Goal: Task Accomplishment & Management: Use online tool/utility

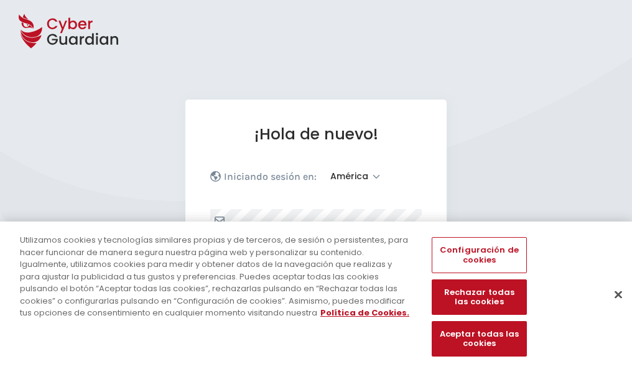
select select "América"
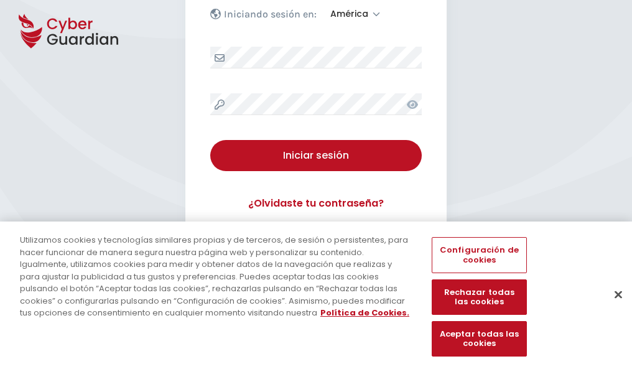
click at [612, 307] on button "Cerrar" at bounding box center [617, 293] width 27 height 27
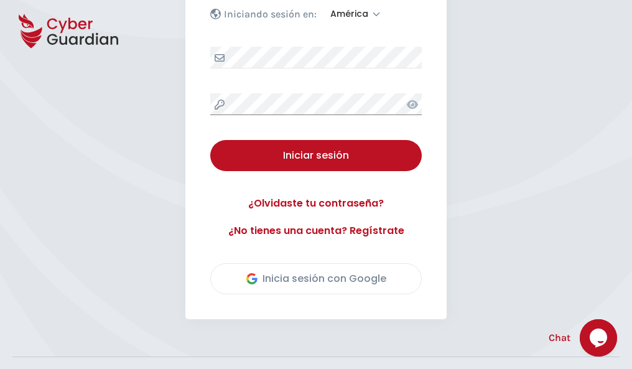
scroll to position [282, 0]
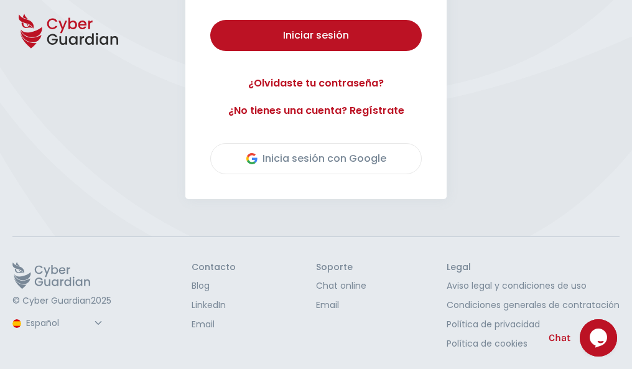
click at [210, 20] on button "Iniciar sesión" at bounding box center [315, 35] width 211 height 31
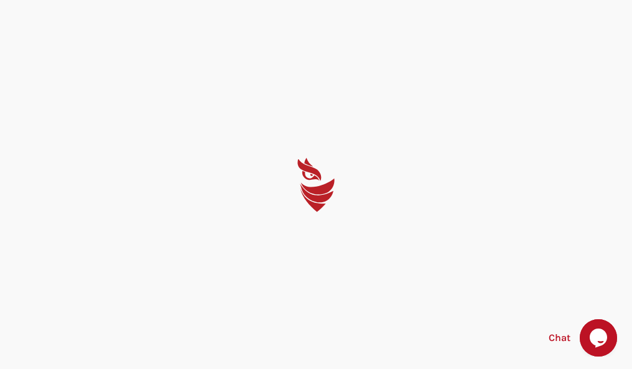
scroll to position [0, 0]
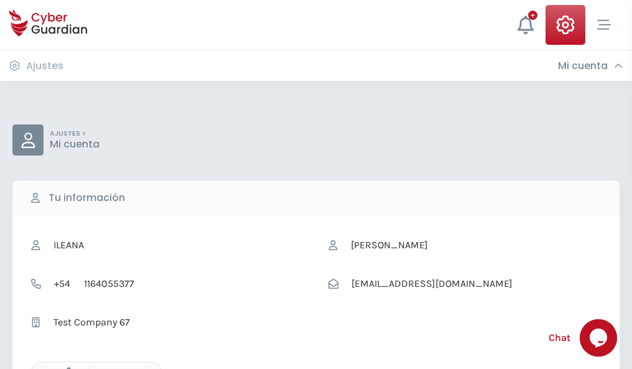
click at [65, 367] on icon "button" at bounding box center [65, 372] width 11 height 11
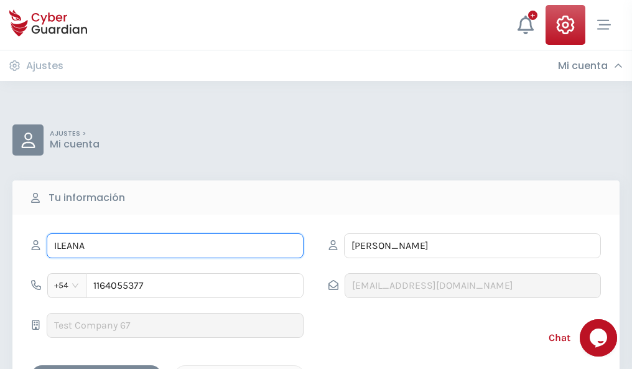
click at [175, 246] on input "ILEANA" at bounding box center [175, 245] width 257 height 25
type input "I"
type input "Nidia"
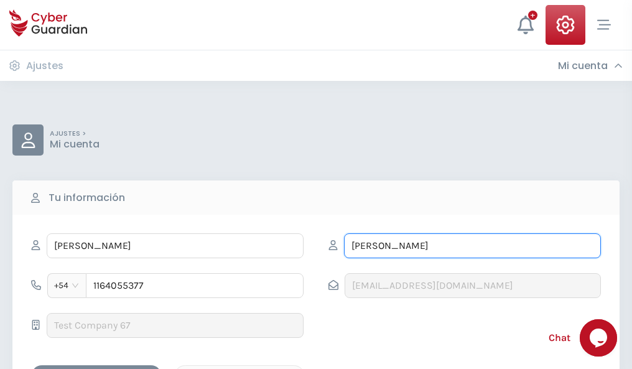
click at [472, 246] on input "CORREA" at bounding box center [472, 245] width 257 height 25
type input "C"
type input "Bolaños"
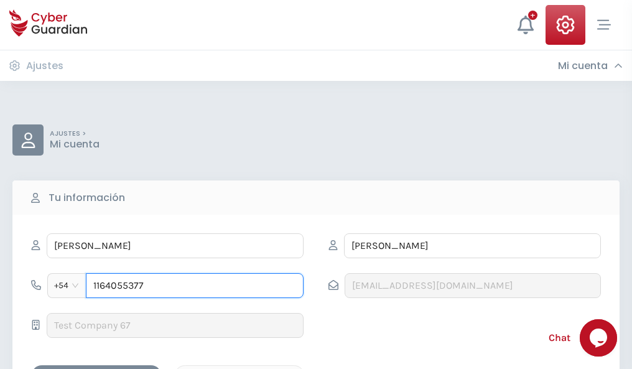
click at [195, 285] on input "1164055377" at bounding box center [195, 285] width 218 height 25
type input "1"
type input "4872814564"
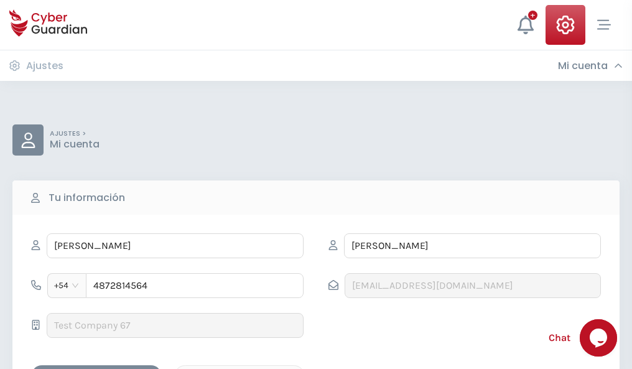
click at [239, 368] on div "Cancelar" at bounding box center [239, 376] width 111 height 16
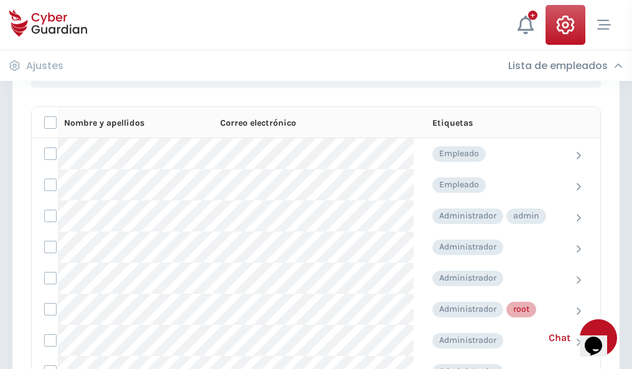
scroll to position [625, 0]
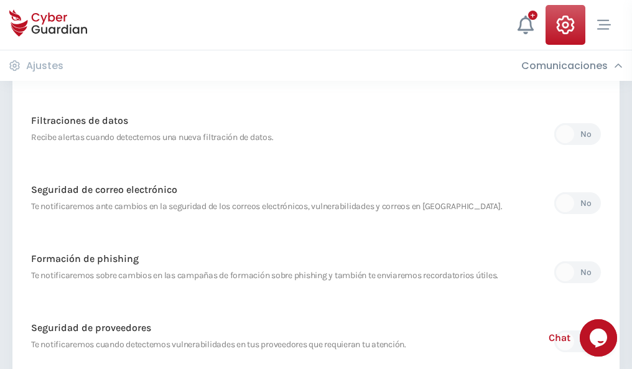
scroll to position [655, 0]
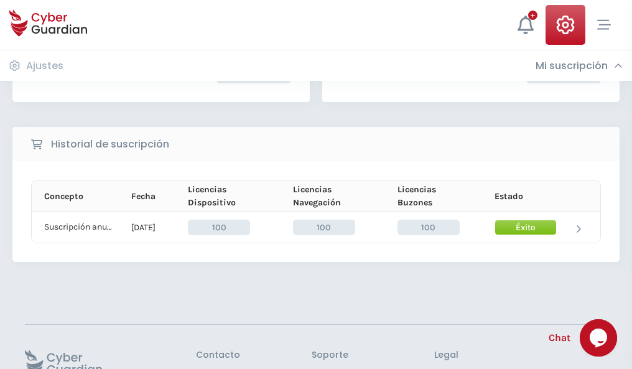
scroll to position [315, 0]
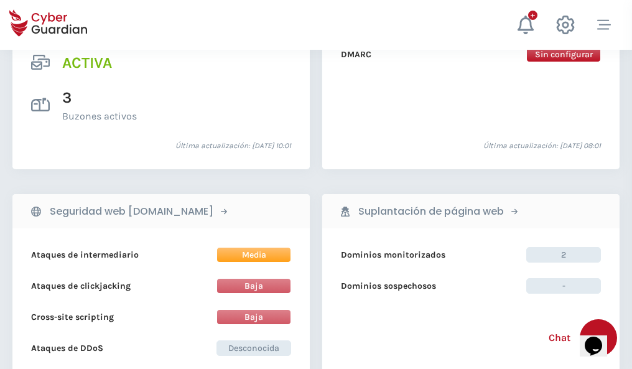
scroll to position [1263, 0]
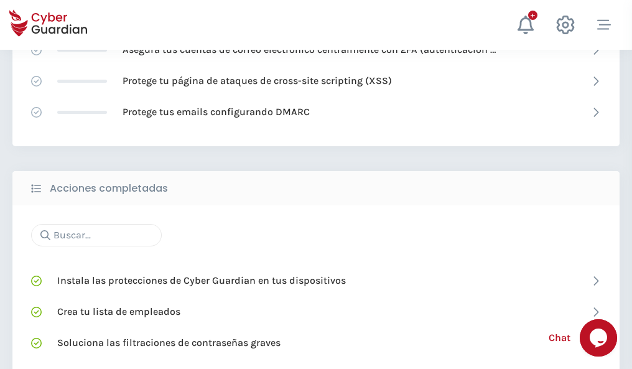
scroll to position [828, 0]
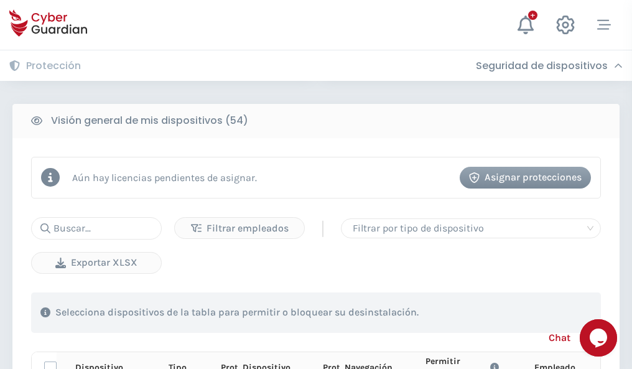
scroll to position [1098, 0]
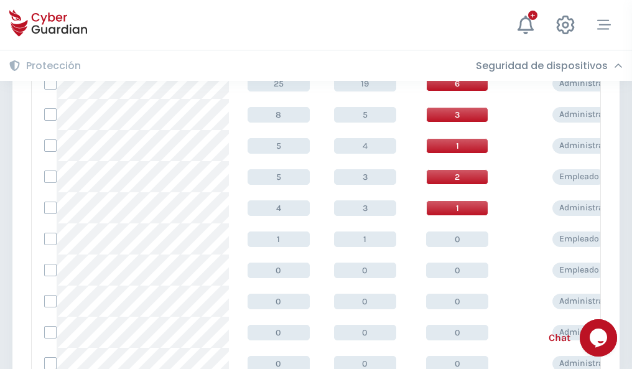
scroll to position [627, 0]
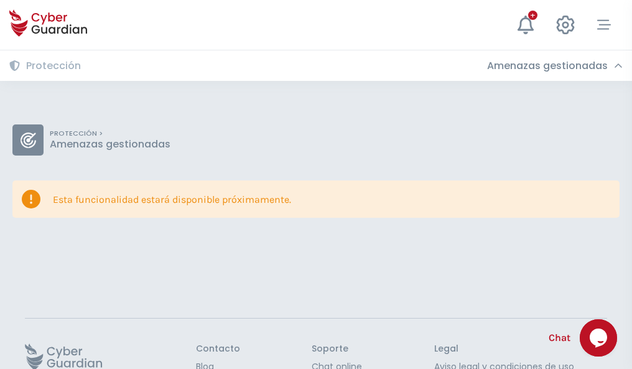
scroll to position [81, 0]
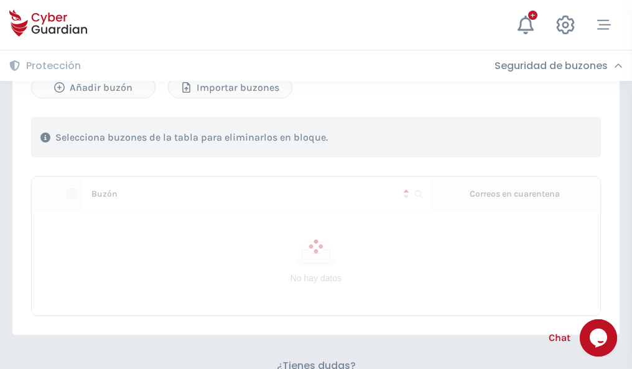
scroll to position [532, 0]
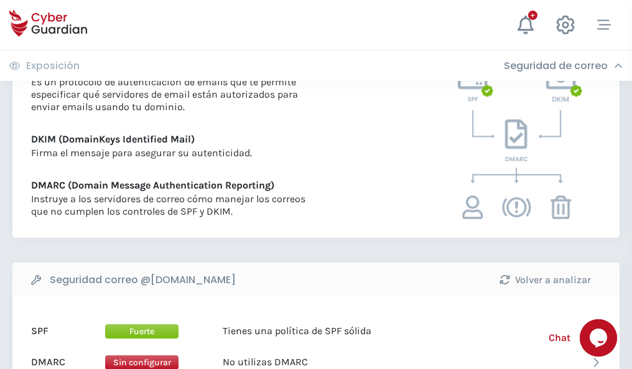
scroll to position [671, 0]
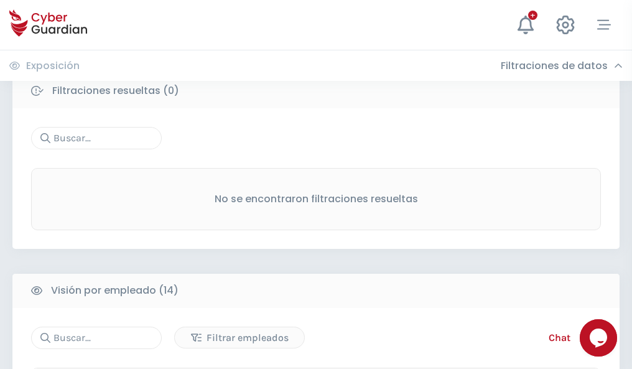
scroll to position [1123, 0]
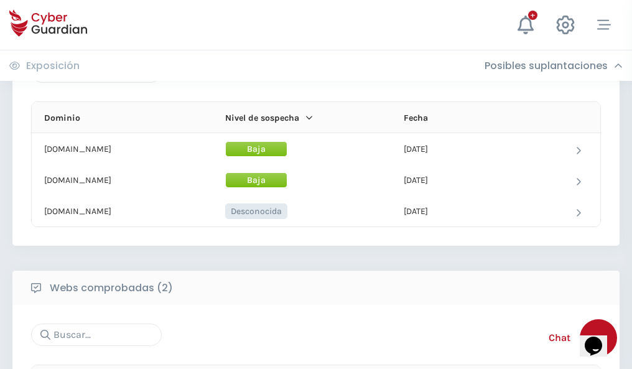
scroll to position [746, 0]
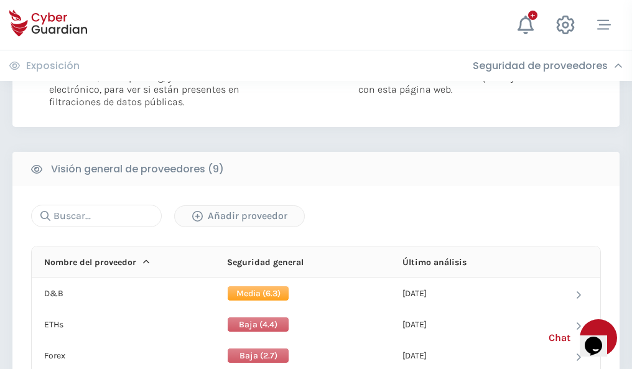
scroll to position [894, 0]
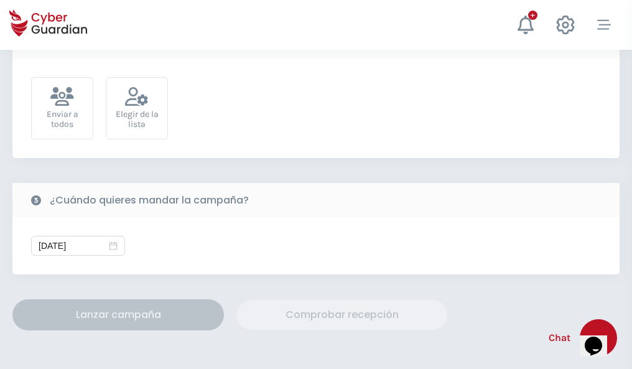
scroll to position [455, 0]
